Goal: Information Seeking & Learning: Learn about a topic

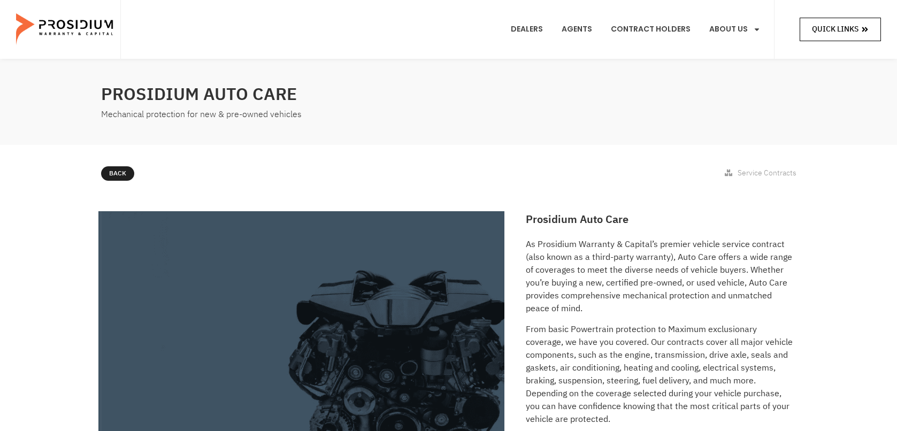
click at [836, 30] on span "Quick Links" at bounding box center [835, 28] width 47 height 13
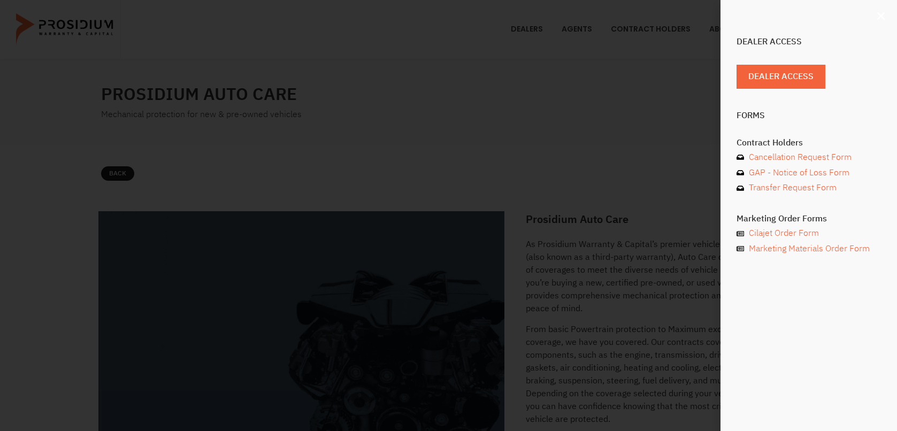
click at [884, 14] on use "Close" at bounding box center [880, 15] width 7 height 7
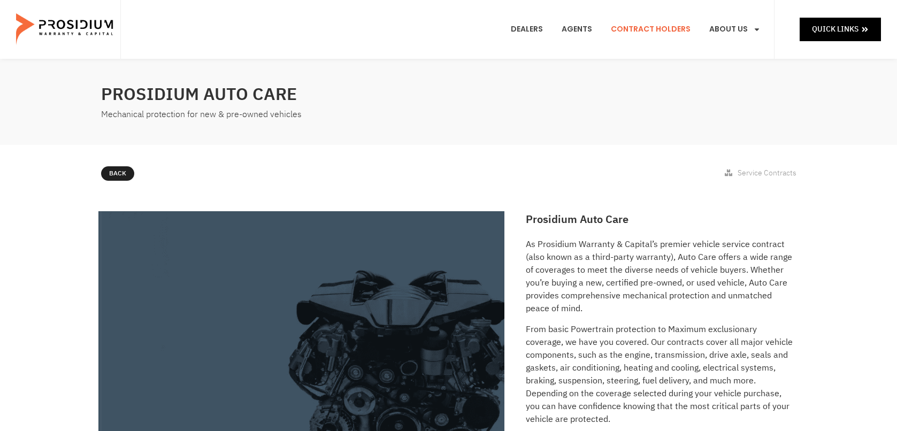
click at [648, 28] on link "Contract Holders" at bounding box center [651, 30] width 96 height 40
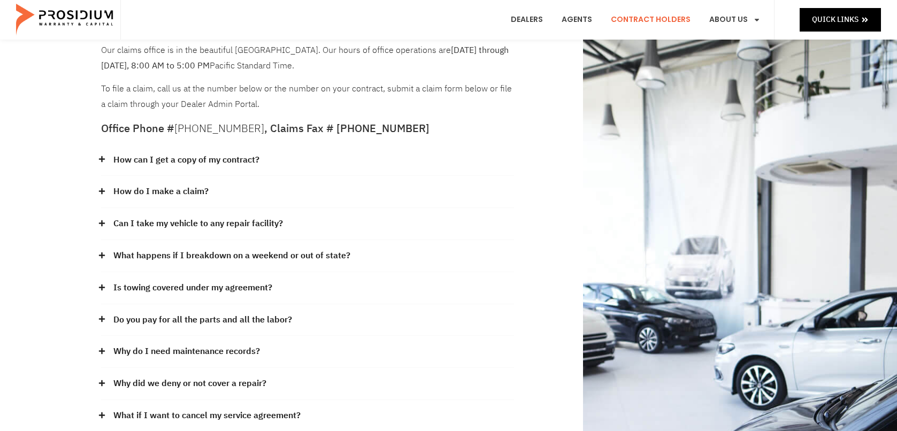
click at [101, 158] on icon at bounding box center [101, 159] width 7 height 7
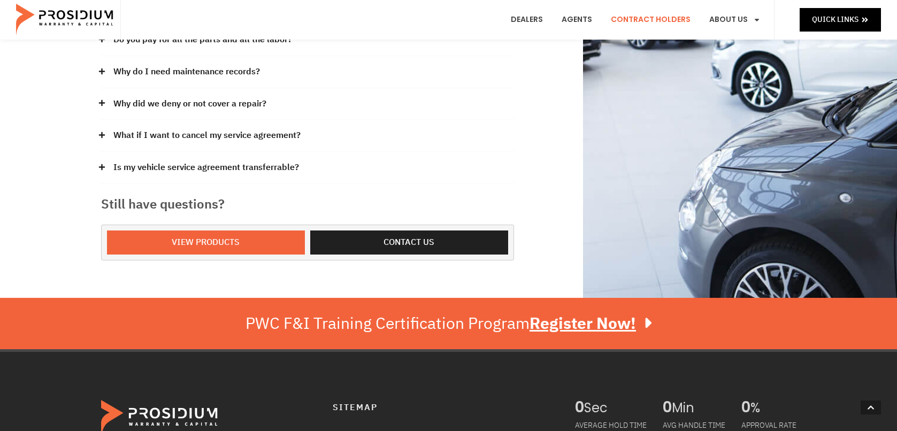
scroll to position [428, 0]
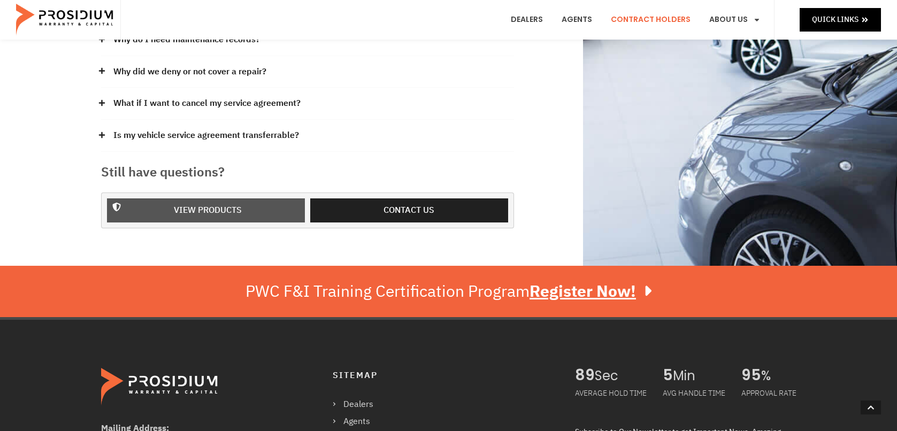
click at [201, 210] on span "View Products" at bounding box center [208, 211] width 68 height 16
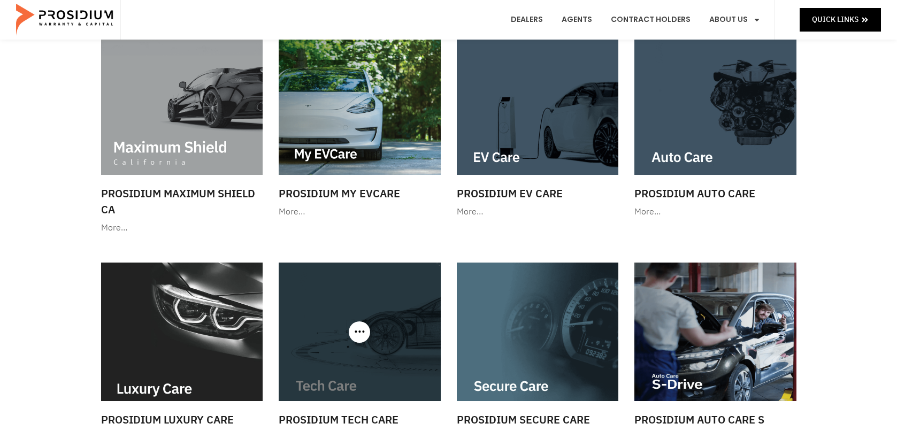
scroll to position [53, 0]
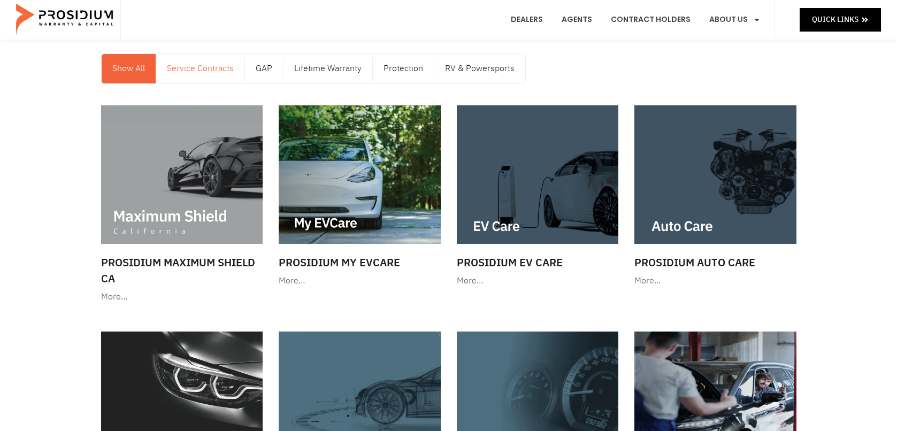
click at [195, 63] on link "Service Contracts" at bounding box center [200, 68] width 88 height 29
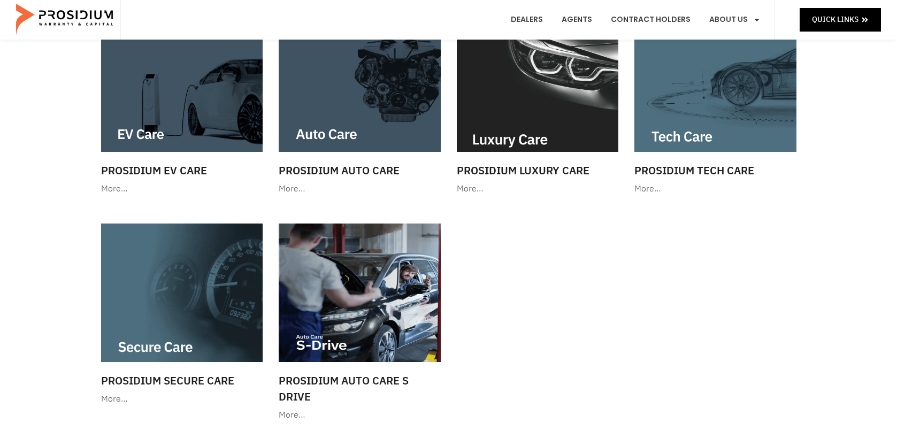
scroll to position [107, 0]
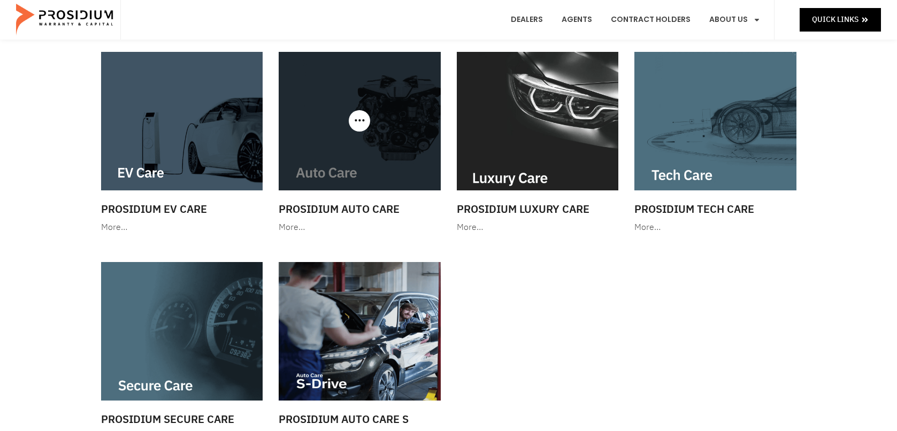
click at [289, 226] on div "More…" at bounding box center [360, 228] width 162 height 16
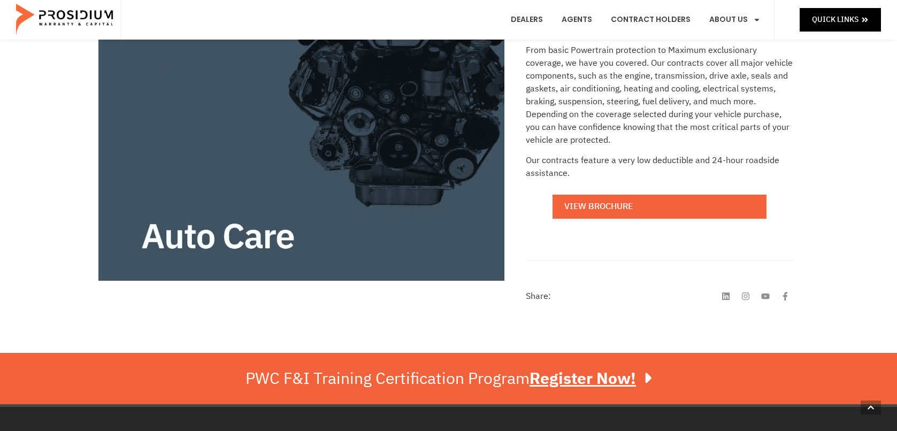
scroll to position [214, 0]
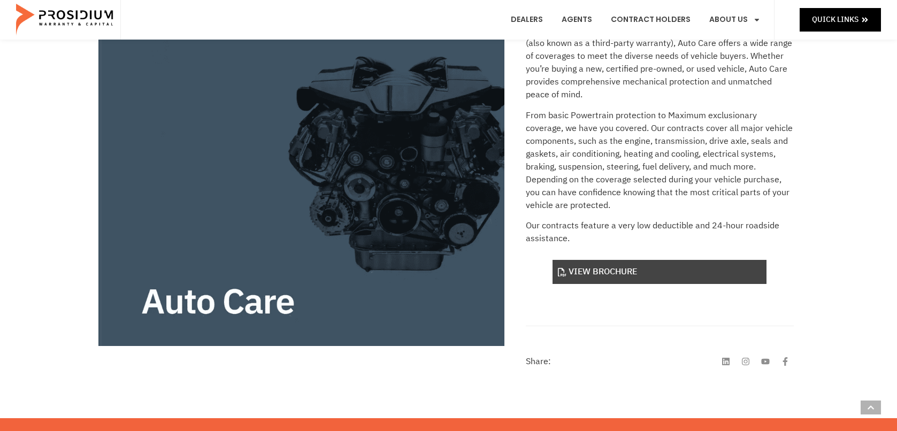
click at [652, 272] on link "View Brochure" at bounding box center [660, 272] width 214 height 24
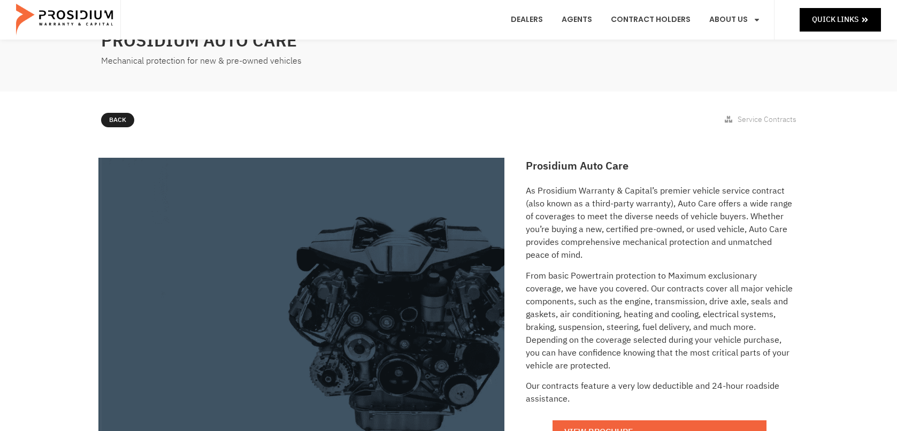
scroll to position [0, 0]
